Goal: Navigation & Orientation: Find specific page/section

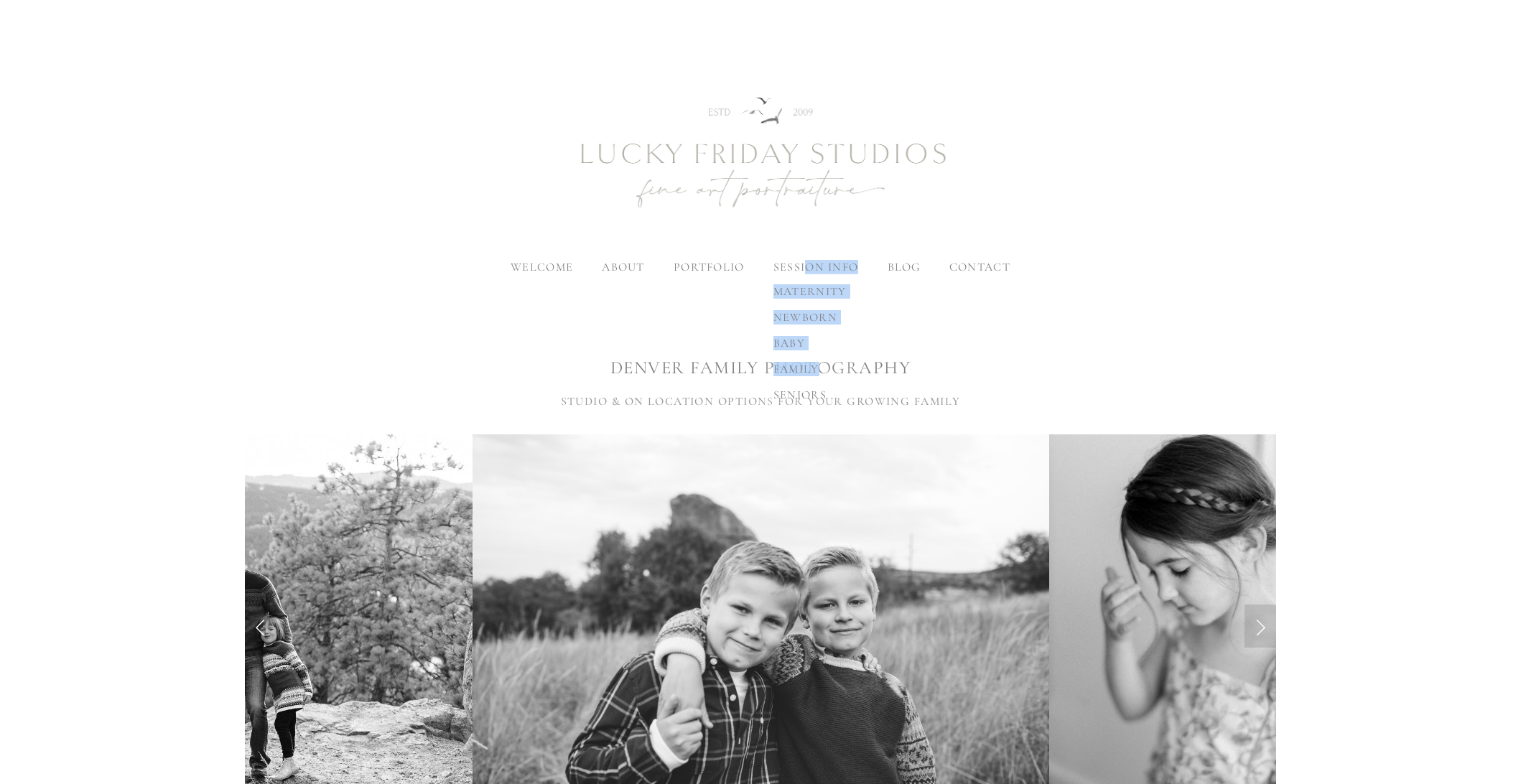
drag, startPoint x: 806, startPoint y: 261, endPoint x: 804, endPoint y: 377, distance: 116.0
click at [804, 273] on div "session info maternity newborn baby family seniors" at bounding box center [815, 266] width 84 height 11
click at [798, 369] on span "family" at bounding box center [796, 369] width 46 height 15
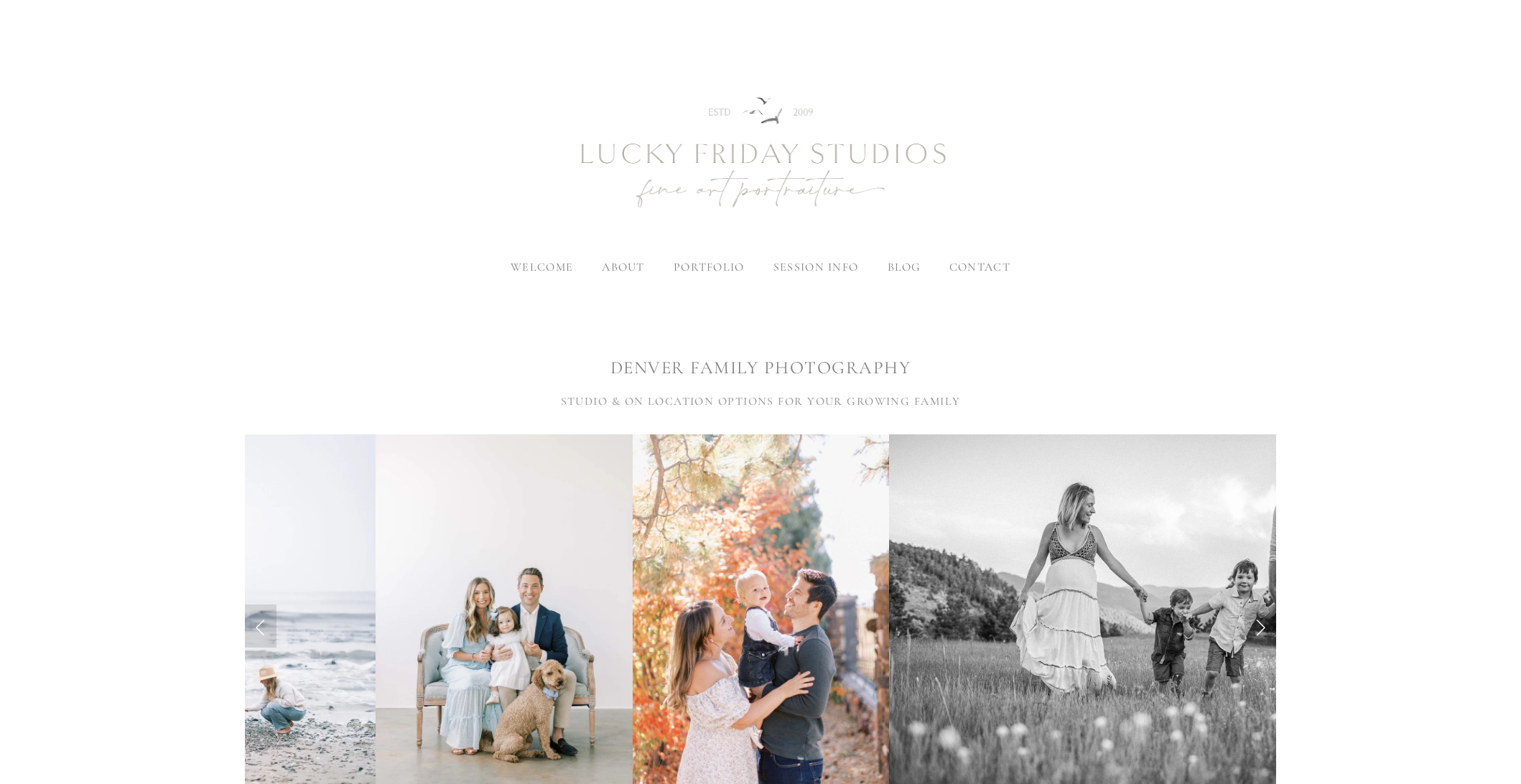
click at [988, 259] on span "contact" at bounding box center [979, 266] width 61 height 15
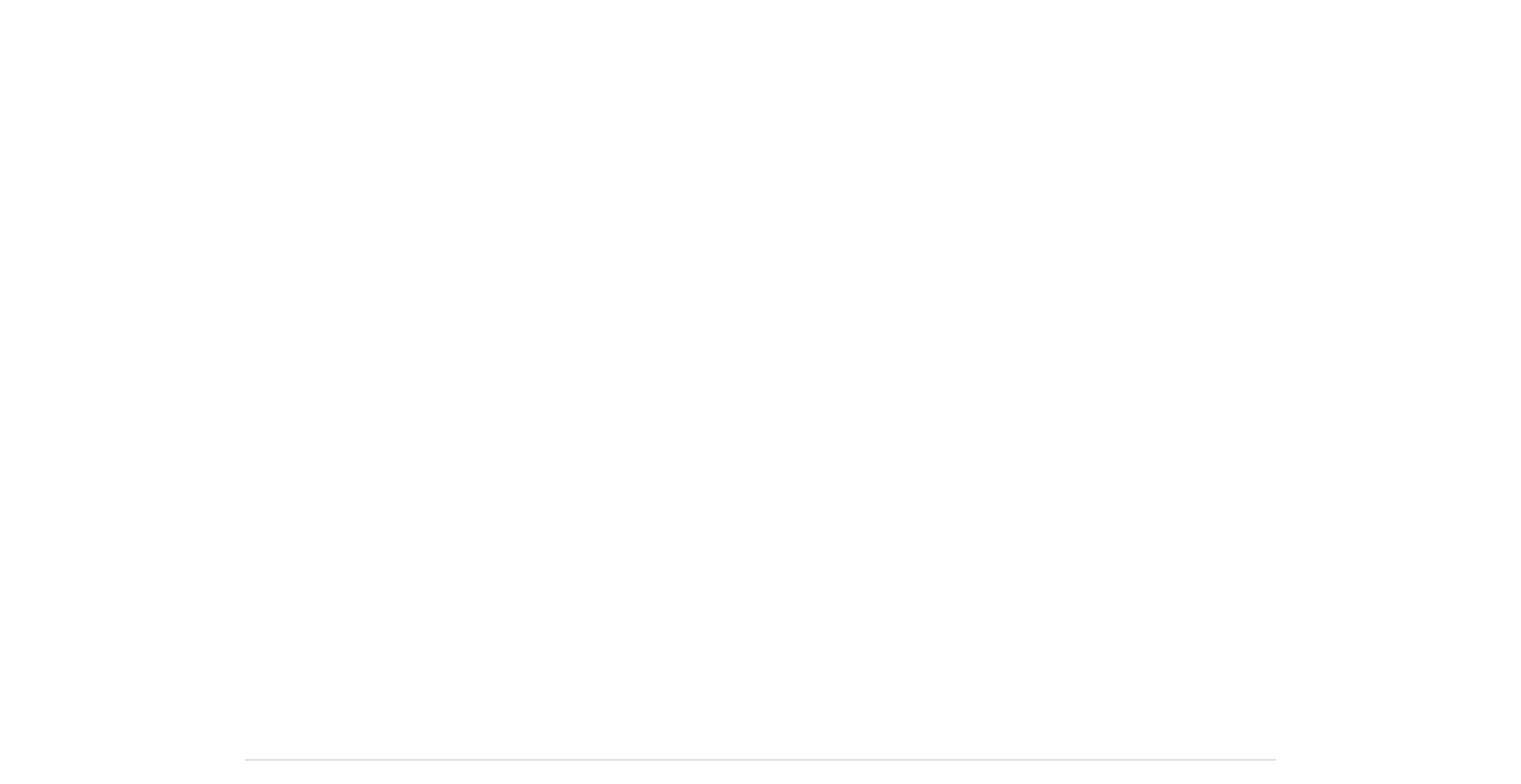
scroll to position [1015, 0]
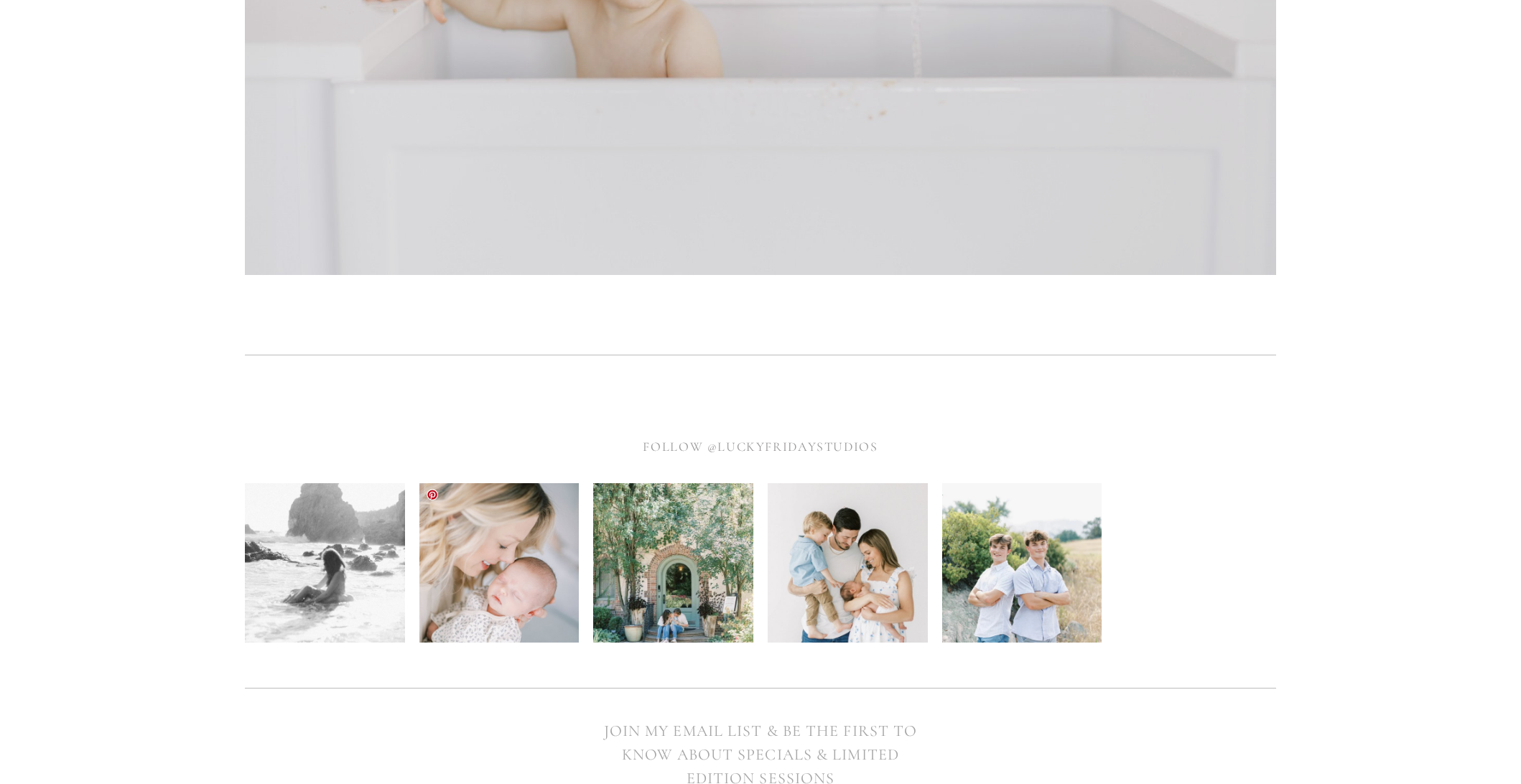
scroll to position [5729, 0]
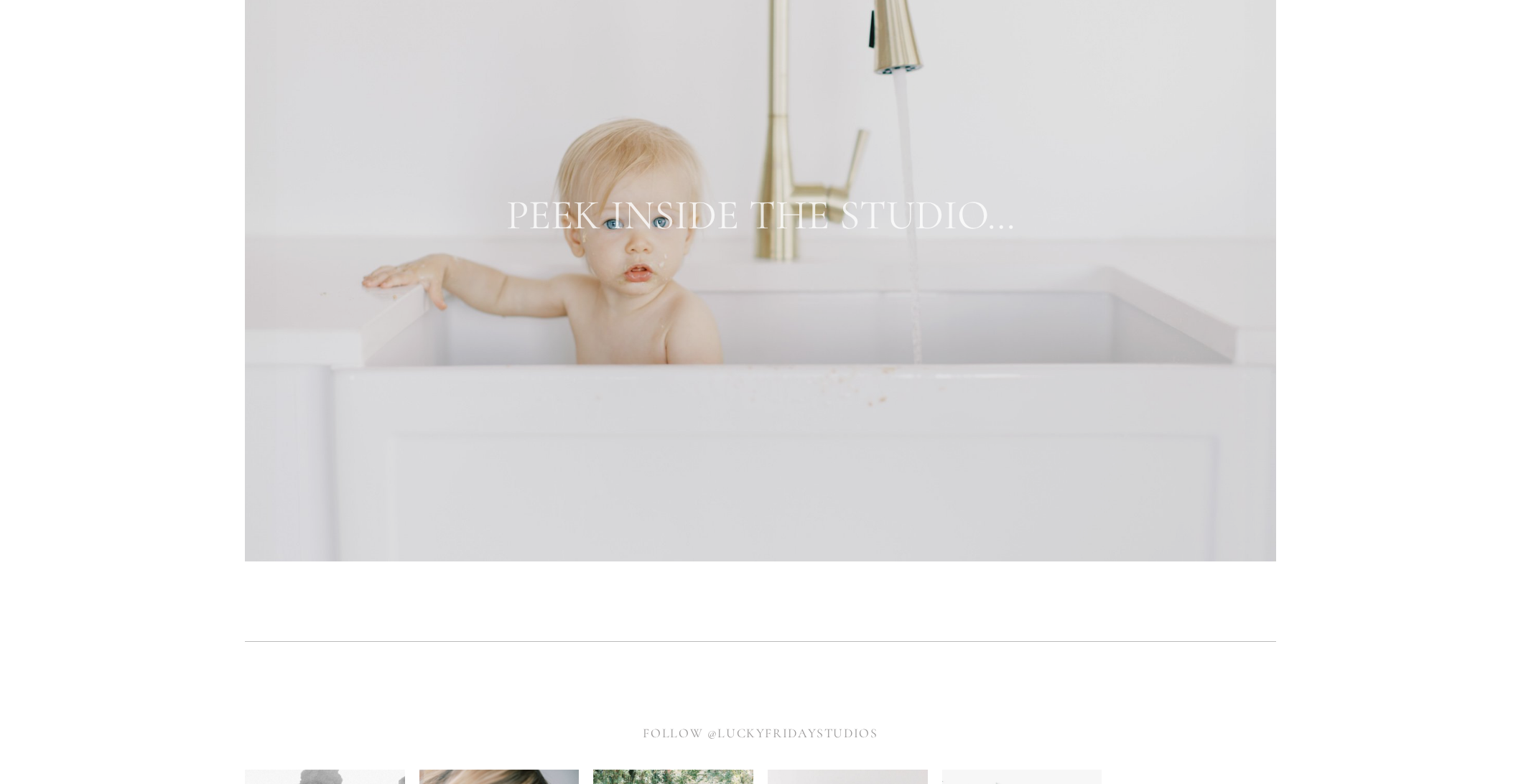
click at [762, 236] on link "PEEK INSIDE THE STUDIO…" at bounding box center [760, 215] width 509 height 50
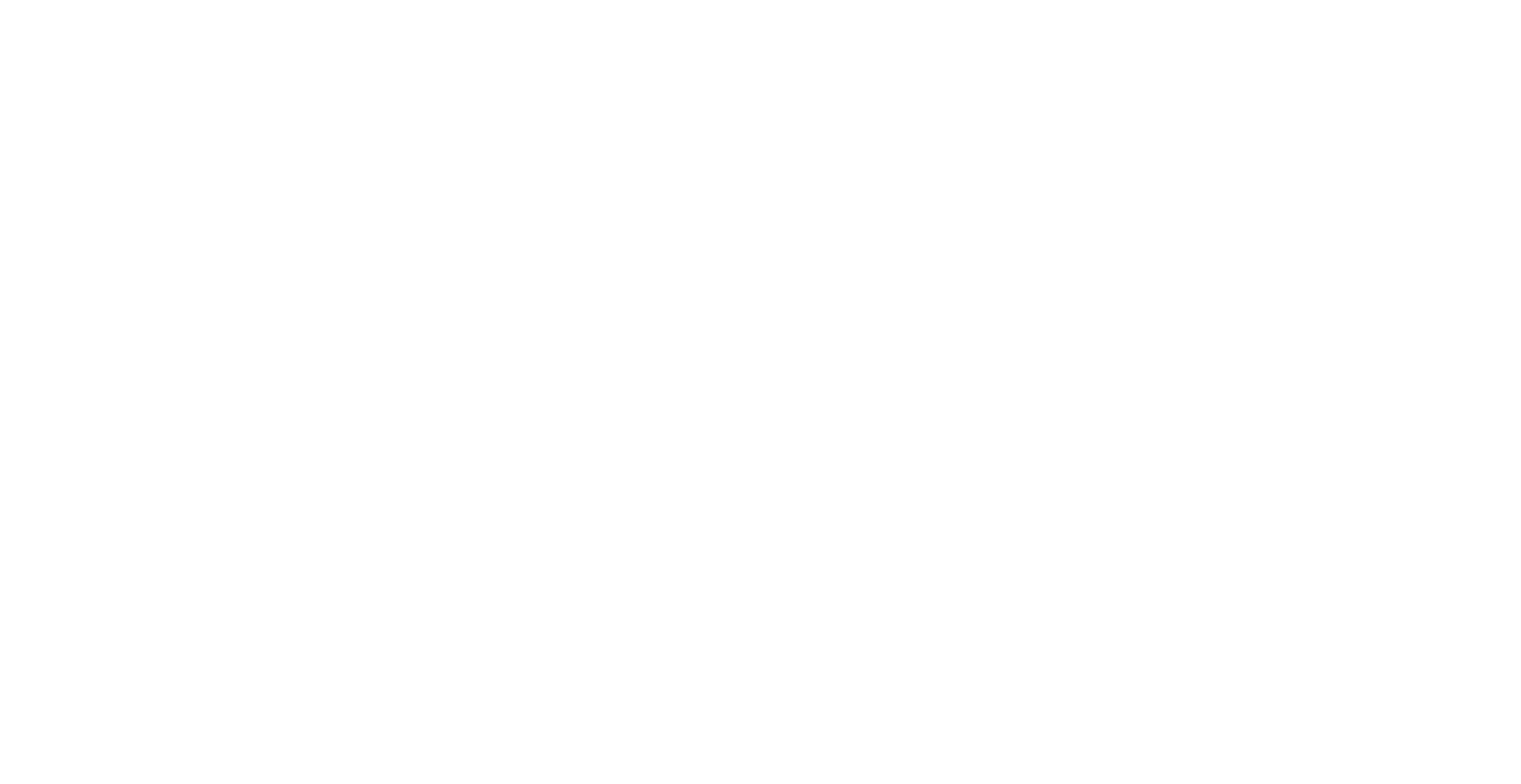
scroll to position [12591, 0]
